Goal: Transaction & Acquisition: Purchase product/service

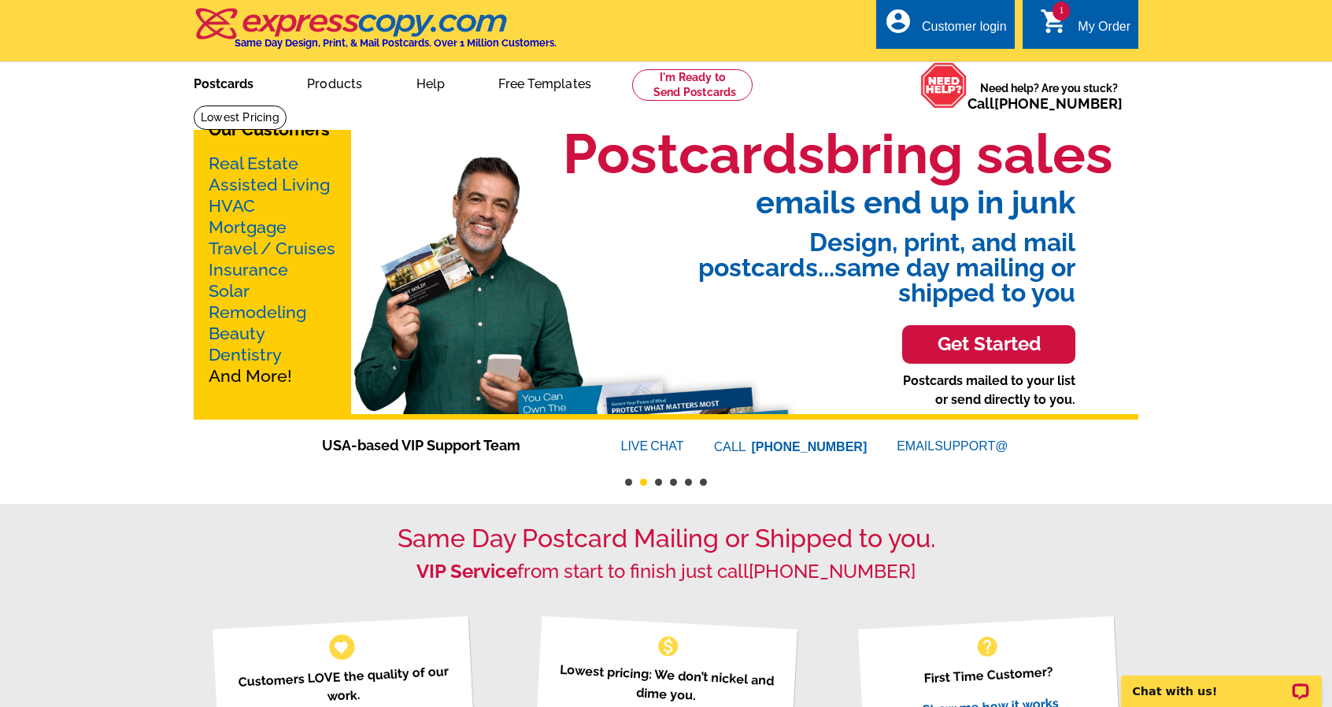
click at [248, 89] on link "Postcards" at bounding box center [223, 82] width 110 height 37
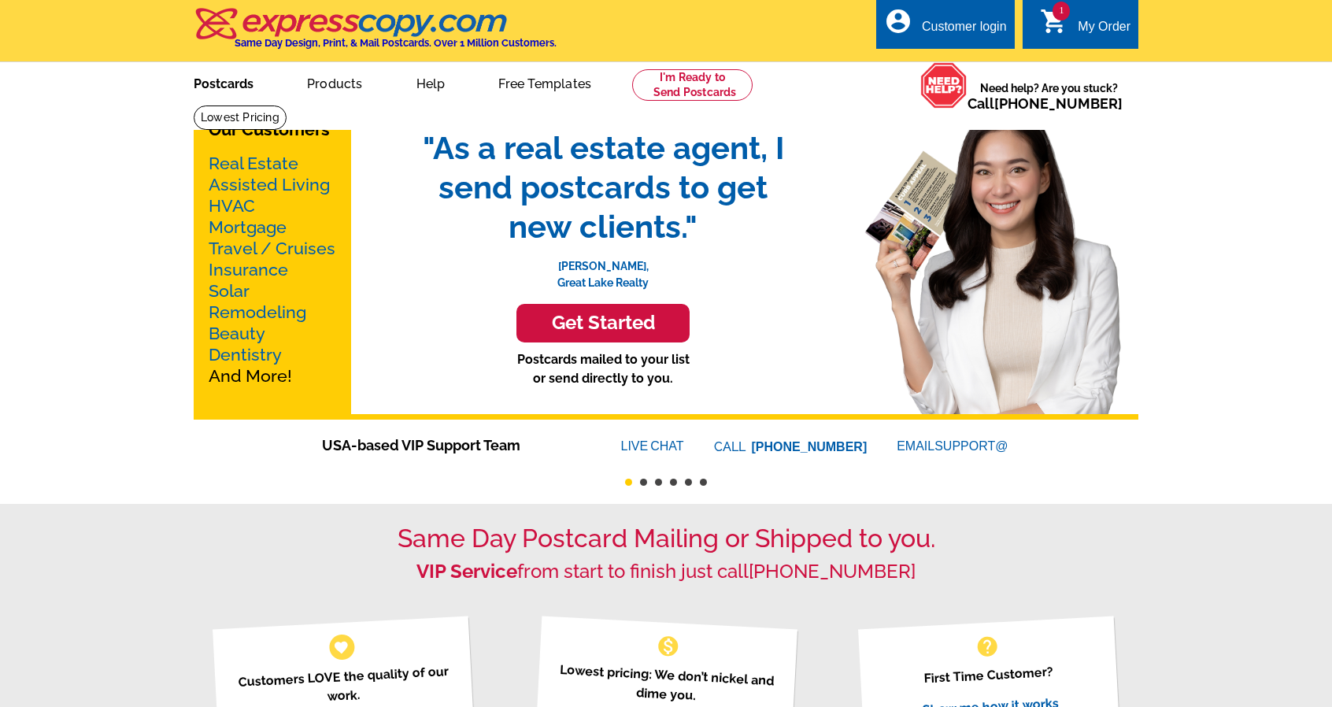
click at [226, 83] on link "Postcards" at bounding box center [223, 82] width 110 height 37
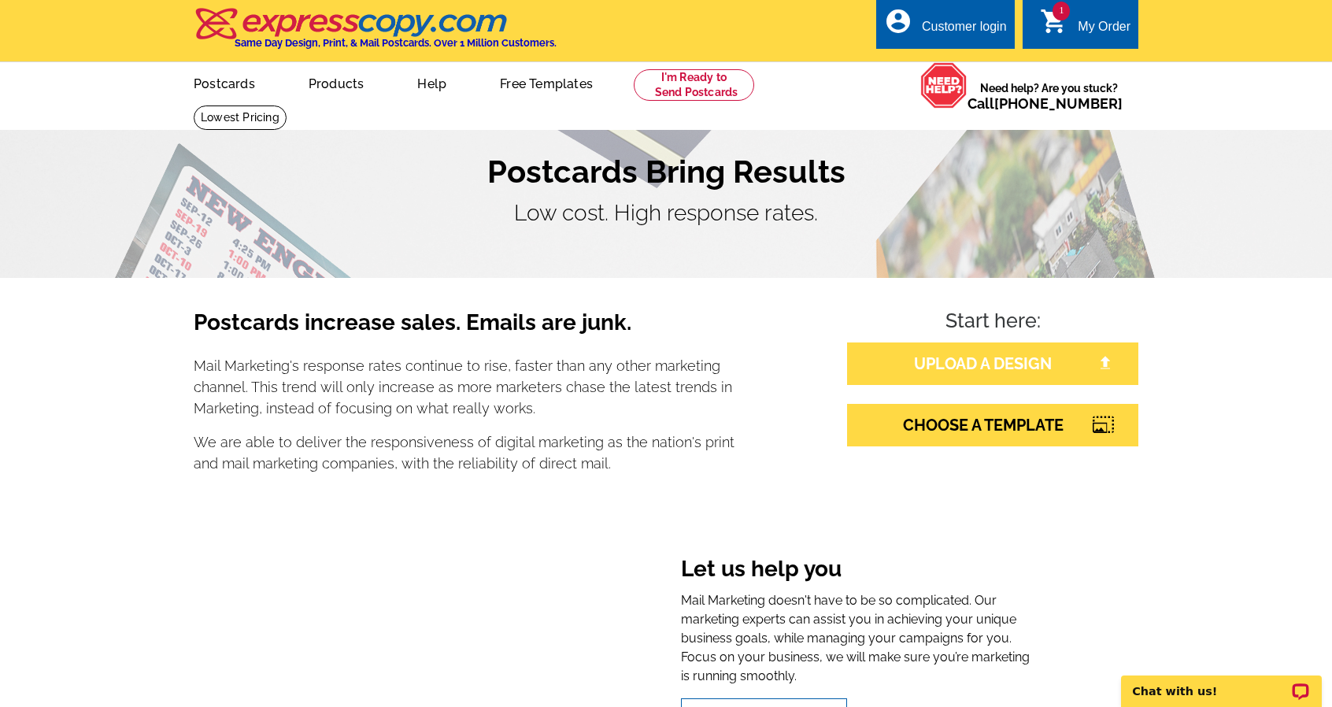
click at [954, 354] on link "UPLOAD A DESIGN" at bounding box center [992, 364] width 291 height 43
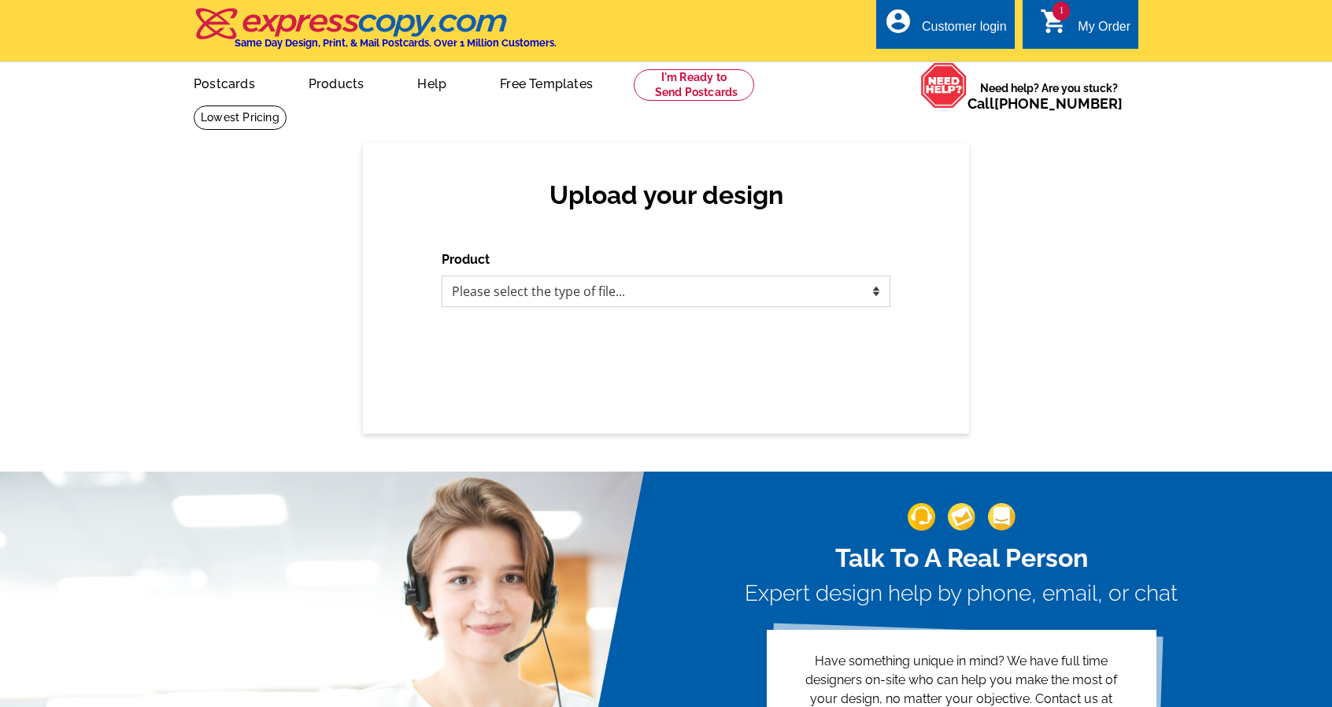
click at [772, 298] on select "Please select the type of file... Postcards Business Cards Letters and flyers G…" at bounding box center [666, 291] width 449 height 31
select select "1"
click at [442, 276] on select "Please select the type of file... Postcards Business Cards Letters and flyers G…" at bounding box center [666, 291] width 449 height 31
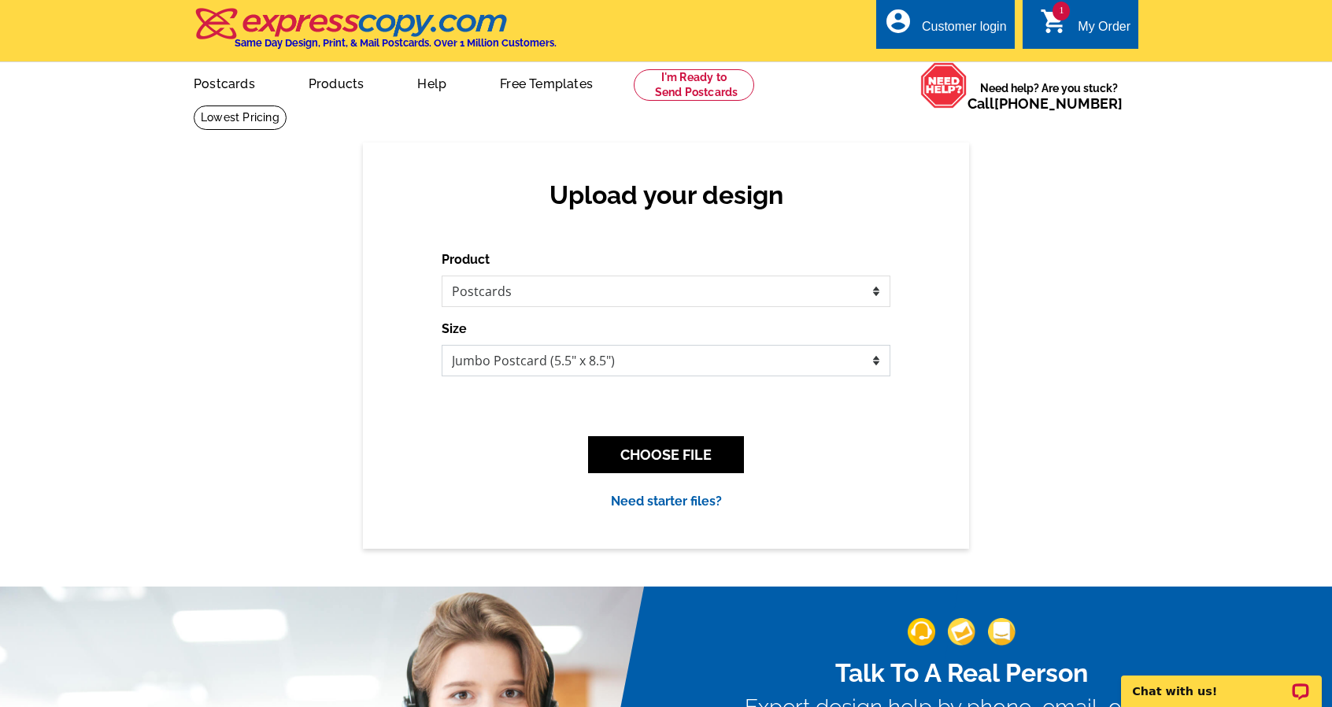
click at [740, 356] on select "Jumbo Postcard (5.5" x 8.5") Regular Postcard (4.25" x 5.6") Panoramic Postcard…" at bounding box center [666, 360] width 449 height 31
click at [924, 426] on div "Upload your design Product Please select the type of file... Postcards Business…" at bounding box center [666, 345] width 606 height 405
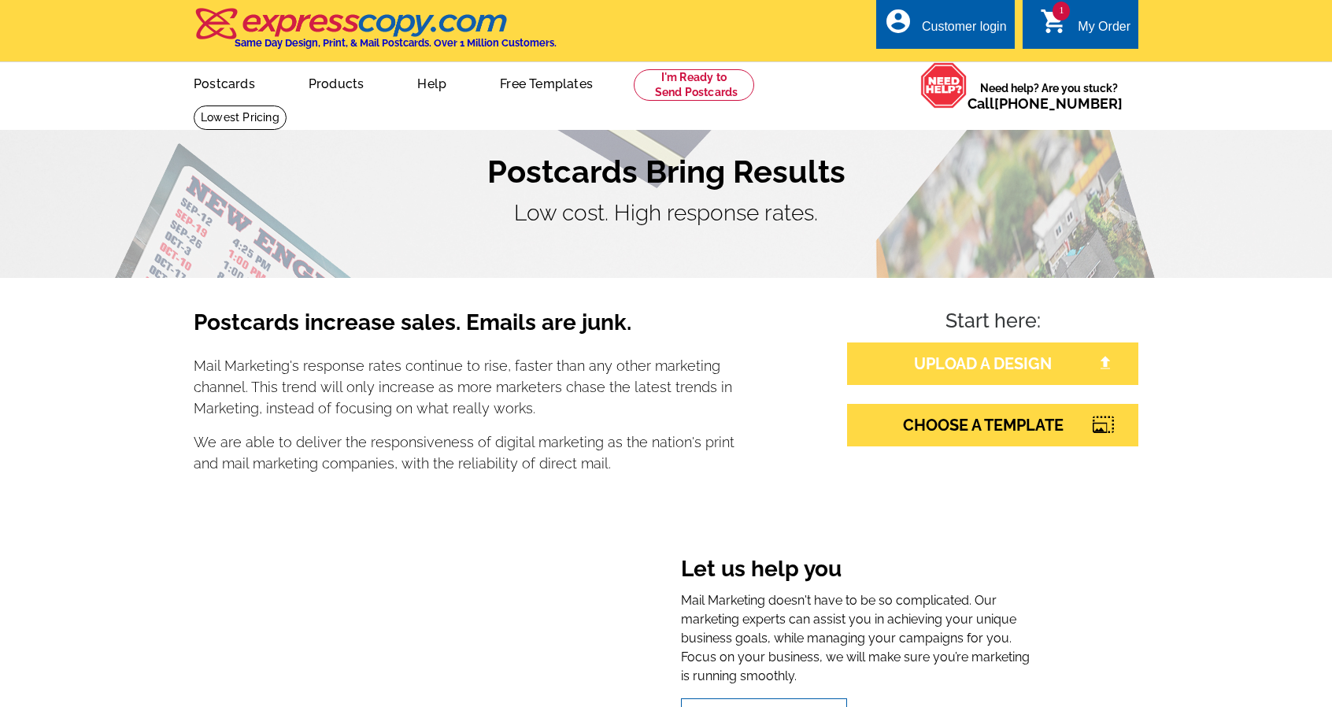
click at [946, 355] on link "UPLOAD A DESIGN" at bounding box center [992, 364] width 291 height 43
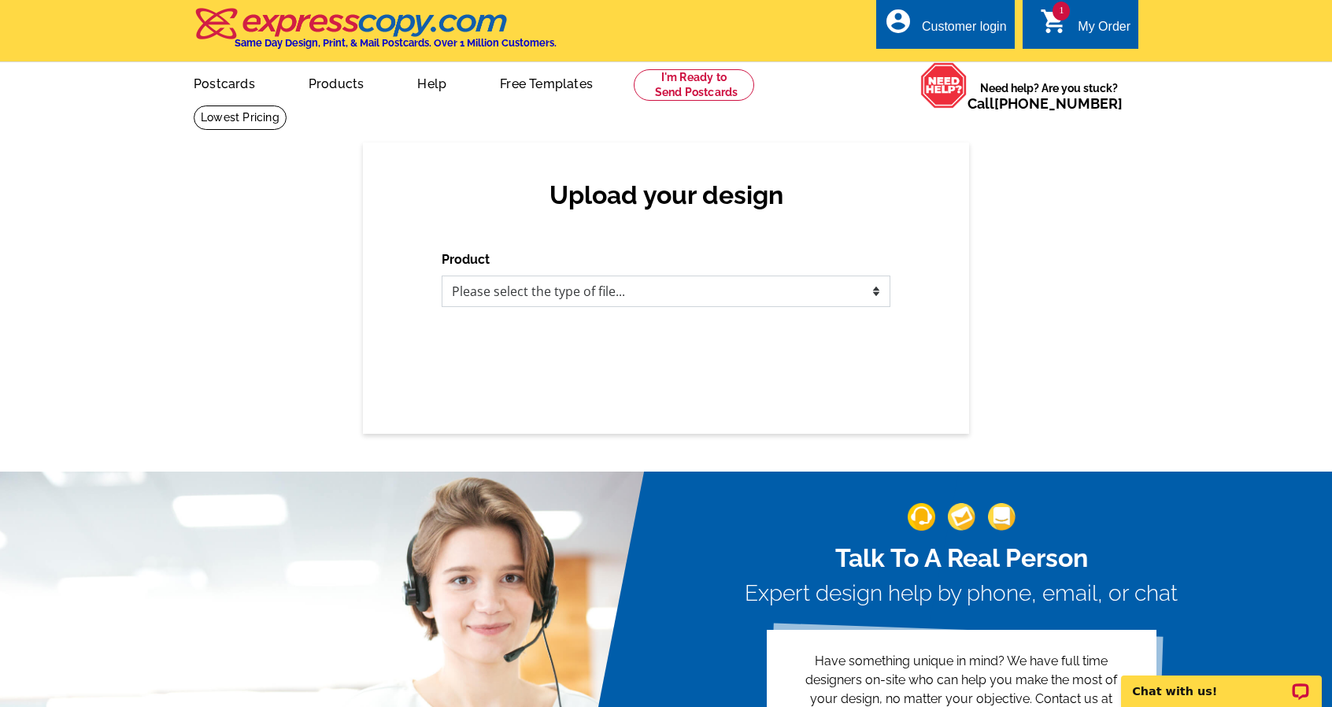
click at [746, 294] on select "Please select the type of file... Postcards Business Cards Letters and flyers G…" at bounding box center [666, 291] width 449 height 31
select select "1"
click at [442, 276] on select "Please select the type of file... Postcards Business Cards Letters and flyers G…" at bounding box center [666, 291] width 449 height 31
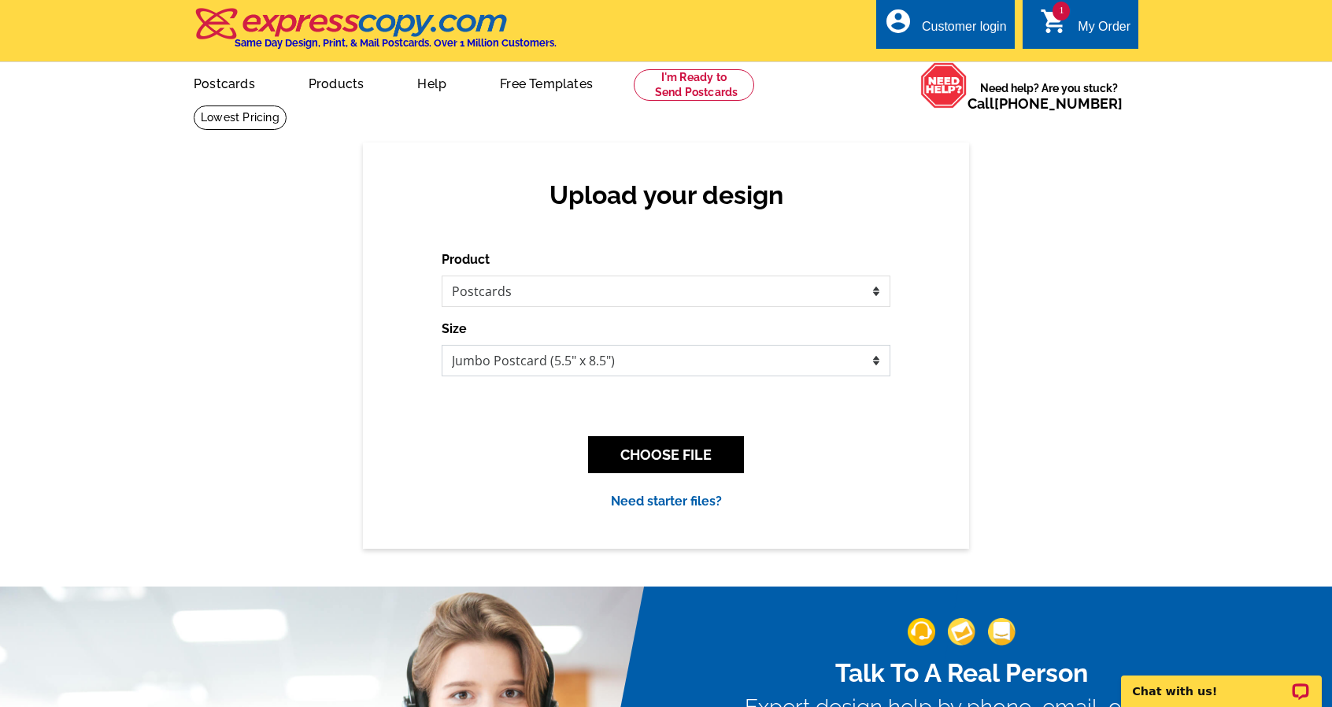
click at [755, 360] on select "Jumbo Postcard (5.5" x 8.5") Regular Postcard (4.25" x 5.6") Panoramic Postcard…" at bounding box center [666, 360] width 449 height 31
select select "1"
click at [442, 346] on select "Jumbo Postcard (5.5" x 8.5") Regular Postcard (4.25" x 5.6") Panoramic Postcard…" at bounding box center [666, 360] width 449 height 31
